Goal: Task Accomplishment & Management: Use online tool/utility

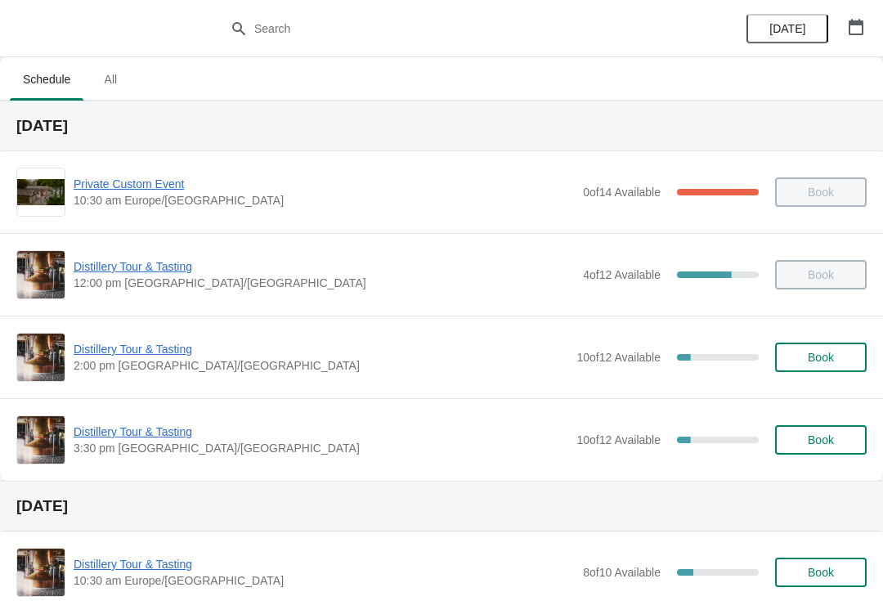
click at [876, 16] on div "[DATE]" at bounding box center [805, 28] width 155 height 57
click at [847, 14] on button "button" at bounding box center [855, 26] width 29 height 29
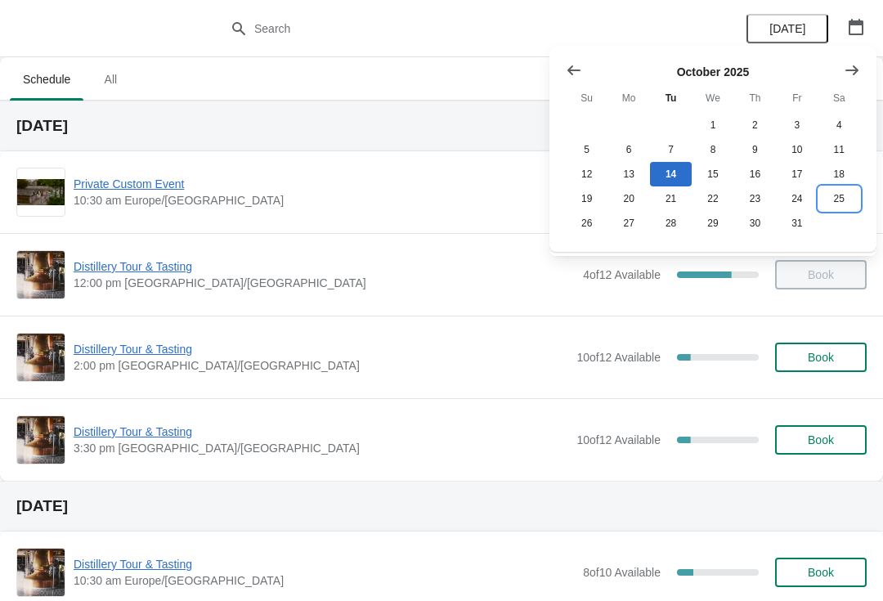
click at [848, 188] on button "25" at bounding box center [839, 198] width 42 height 25
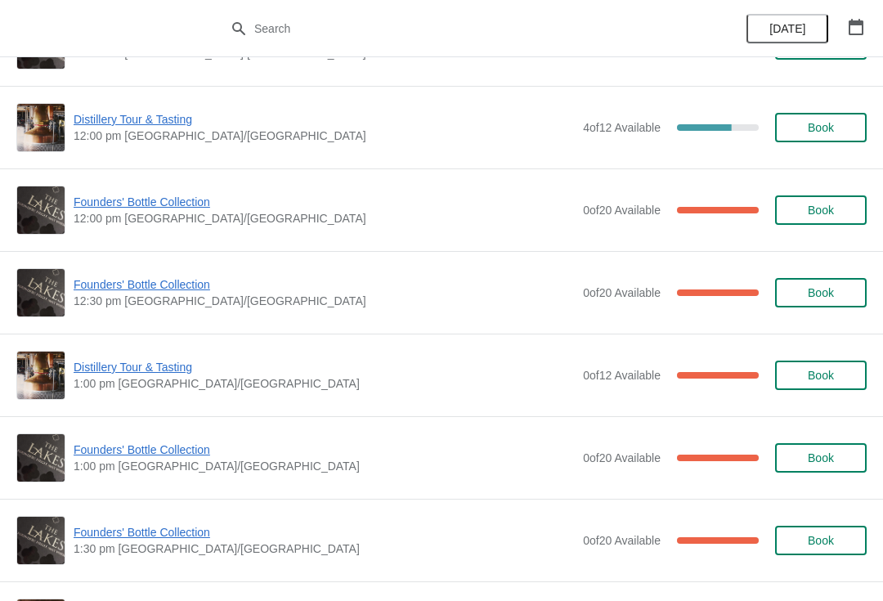
scroll to position [557, 0]
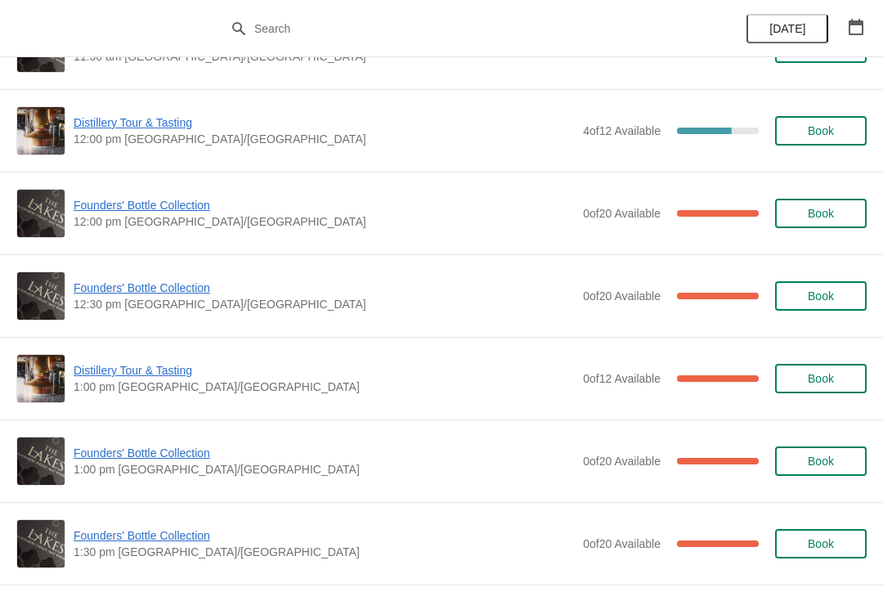
click at [139, 289] on span "Founders' Bottle Collection" at bounding box center [324, 288] width 501 height 16
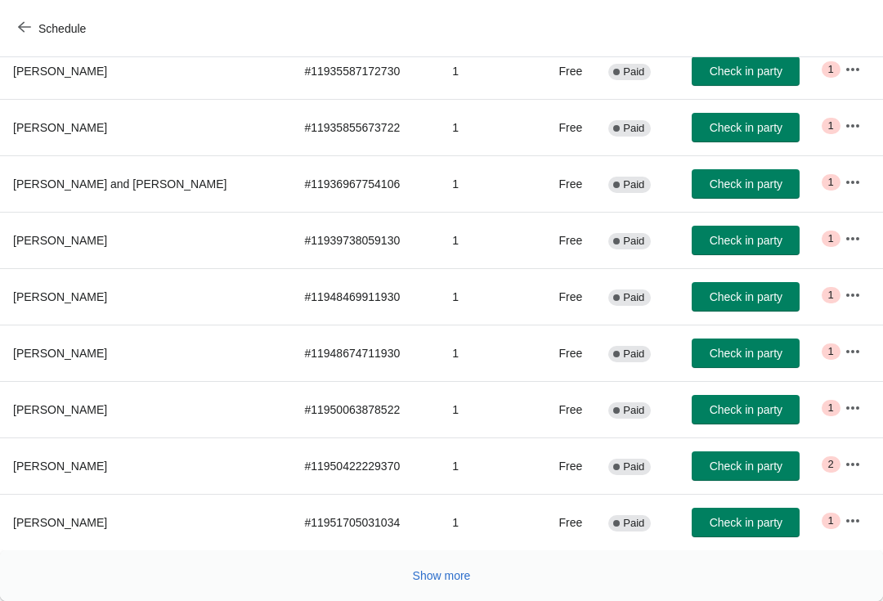
scroll to position [268, 0]
click at [454, 584] on button "Show more" at bounding box center [441, 575] width 71 height 29
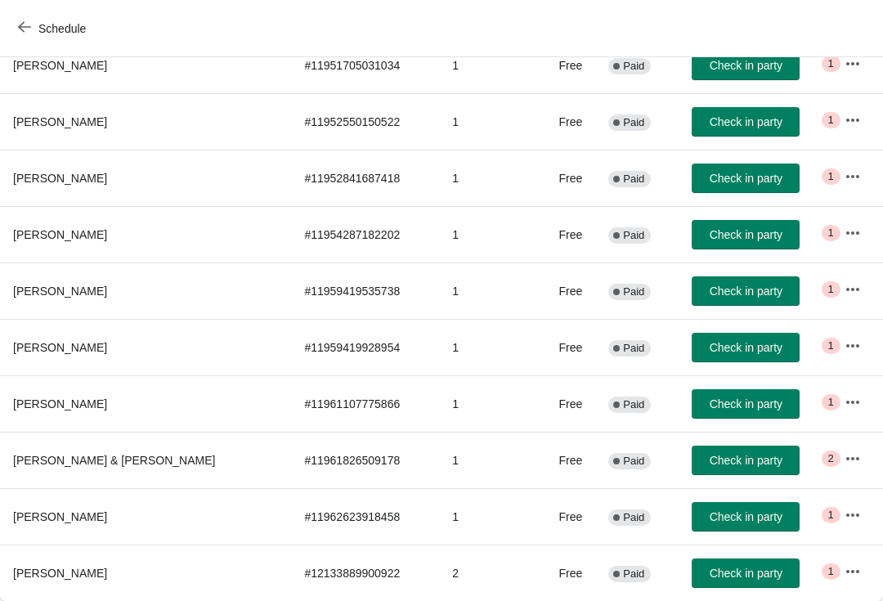
scroll to position [725, 0]
click at [845, 567] on icon "button" at bounding box center [853, 571] width 16 height 16
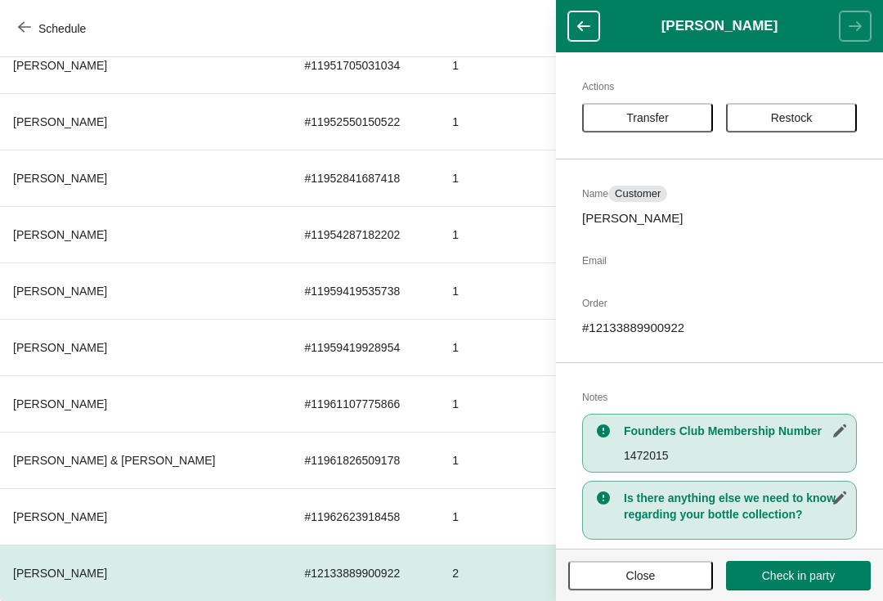
click at [805, 119] on span "Restock" at bounding box center [792, 117] width 42 height 13
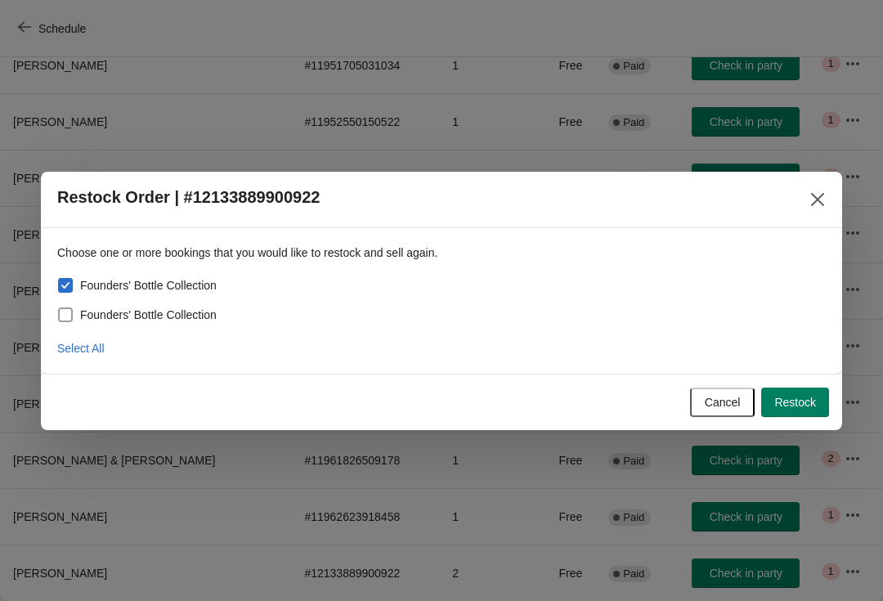
click at [67, 308] on span at bounding box center [65, 314] width 15 height 15
click at [59, 308] on input "Founders' Bottle Collection" at bounding box center [58, 307] width 1 height 1
checkbox input "true"
click at [807, 396] on span "Restock" at bounding box center [795, 402] width 42 height 13
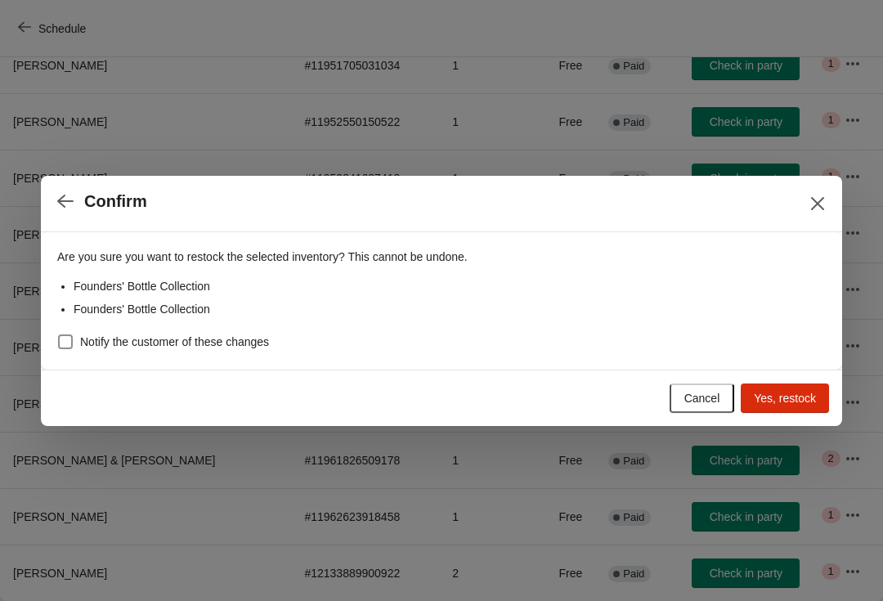
click at [61, 334] on span at bounding box center [65, 341] width 15 height 15
click at [59, 334] on input "Notify the customer of these changes" at bounding box center [58, 334] width 1 height 1
checkbox input "true"
click at [800, 388] on button "Yes, restock" at bounding box center [785, 397] width 88 height 29
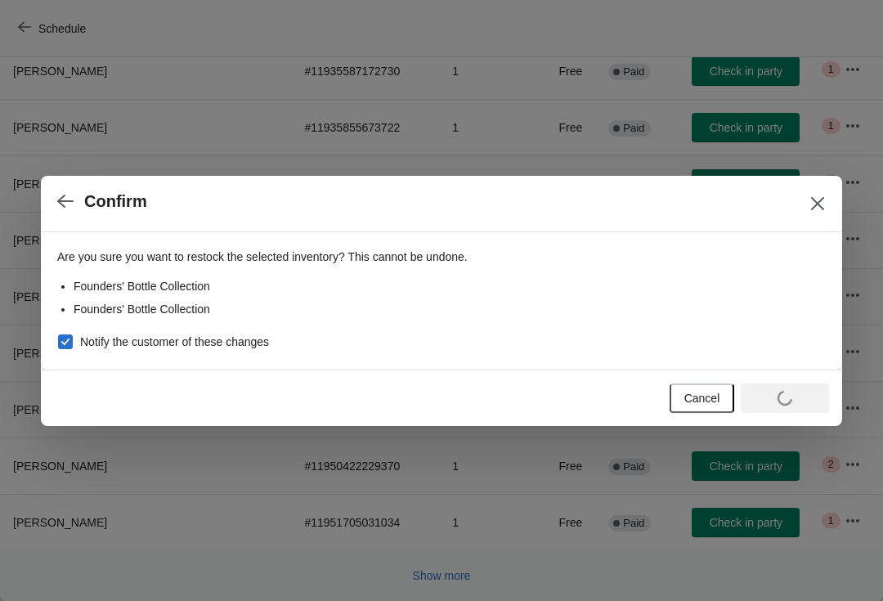
scroll to position [268, 0]
